Goal: Navigation & Orientation: Find specific page/section

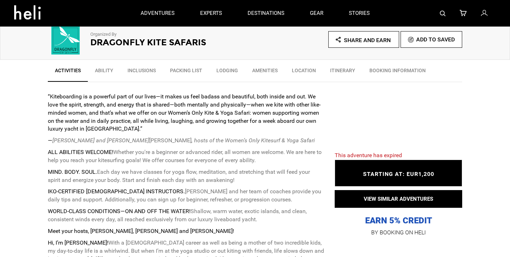
scroll to position [197, 0]
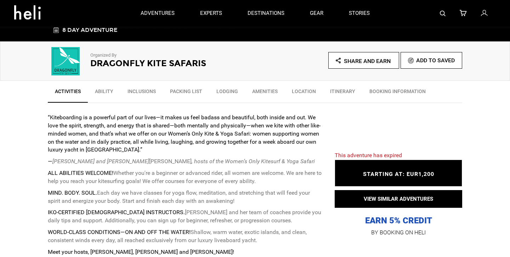
click at [139, 63] on h2 "Dragonfly Kite Safaris" at bounding box center [162, 63] width 145 height 9
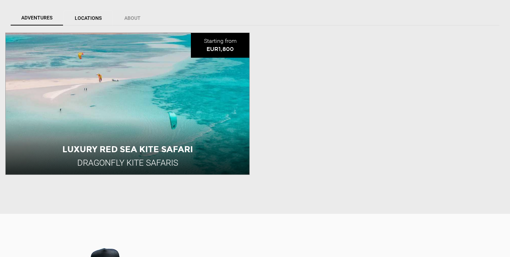
scroll to position [225, 0]
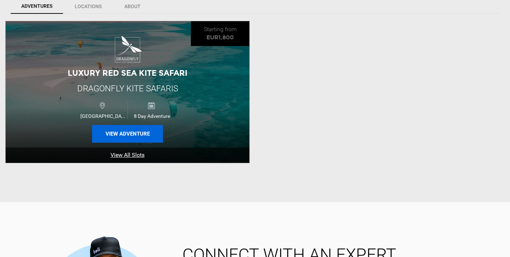
click at [129, 132] on button "View Adventure" at bounding box center [127, 134] width 71 height 18
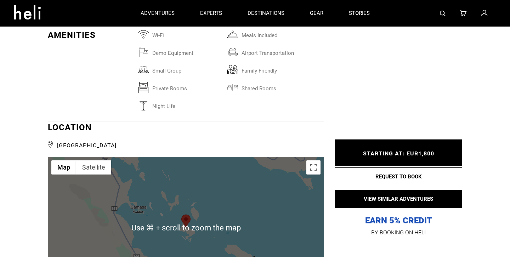
scroll to position [1765, 0]
